Goal: Subscribe to service/newsletter

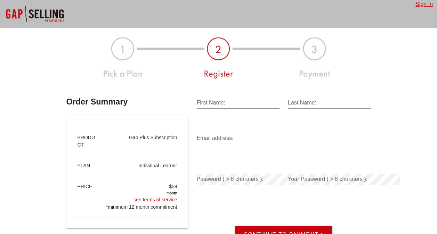
click at [40, 10] on div at bounding box center [35, 14] width 70 height 28
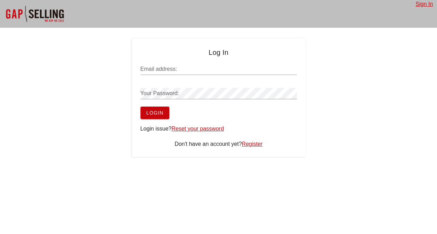
click at [10, 12] on div at bounding box center [35, 14] width 70 height 28
